Goal: Transaction & Acquisition: Purchase product/service

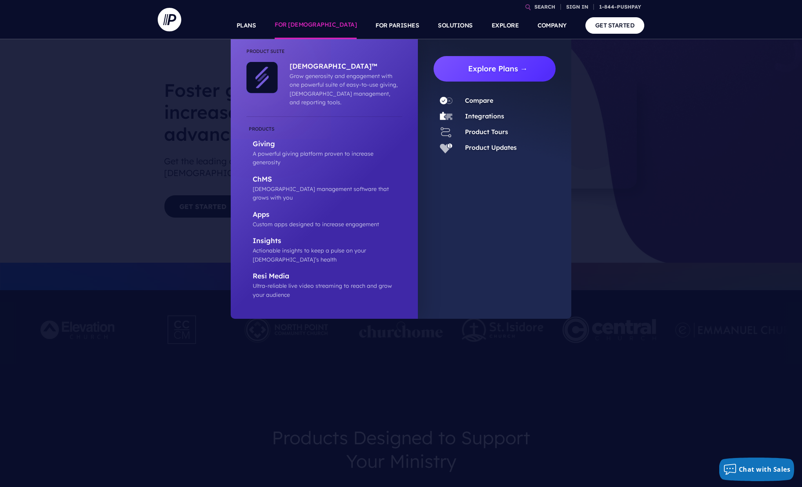
click at [466, 73] on link "Explore Plans →" at bounding box center [498, 68] width 116 height 25
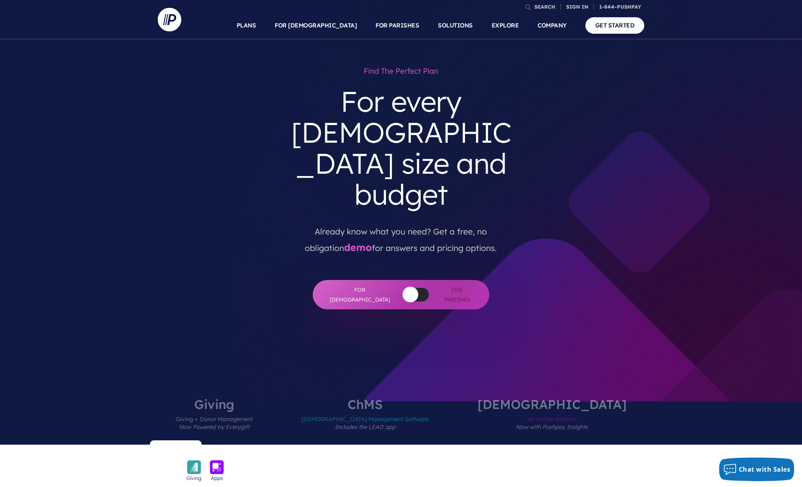
click at [402, 287] on button "button" at bounding box center [410, 295] width 16 height 16
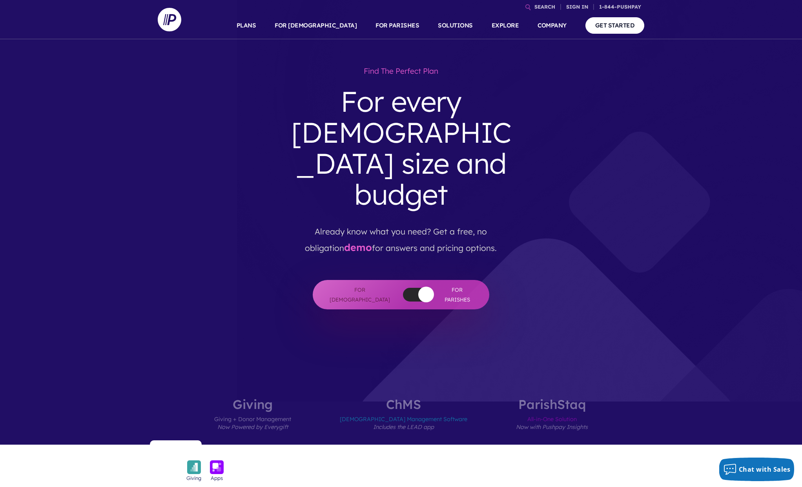
click at [403, 288] on div at bounding box center [416, 295] width 26 height 14
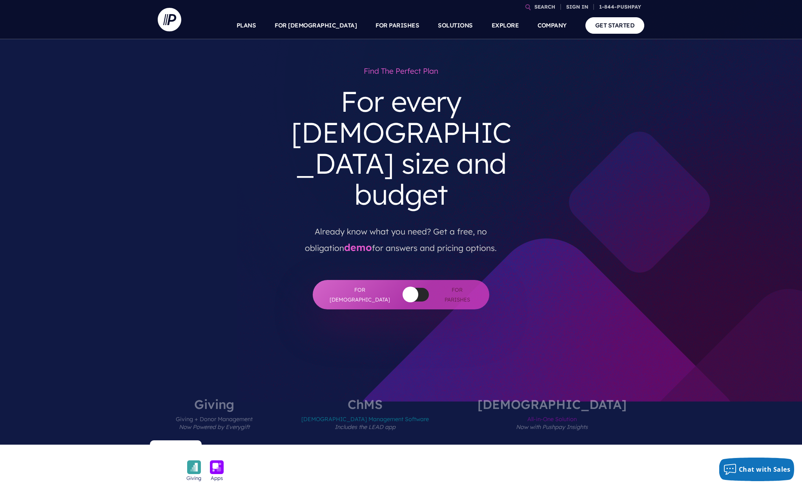
scroll to position [1127, 0]
